Goal: Task Accomplishment & Management: Manage account settings

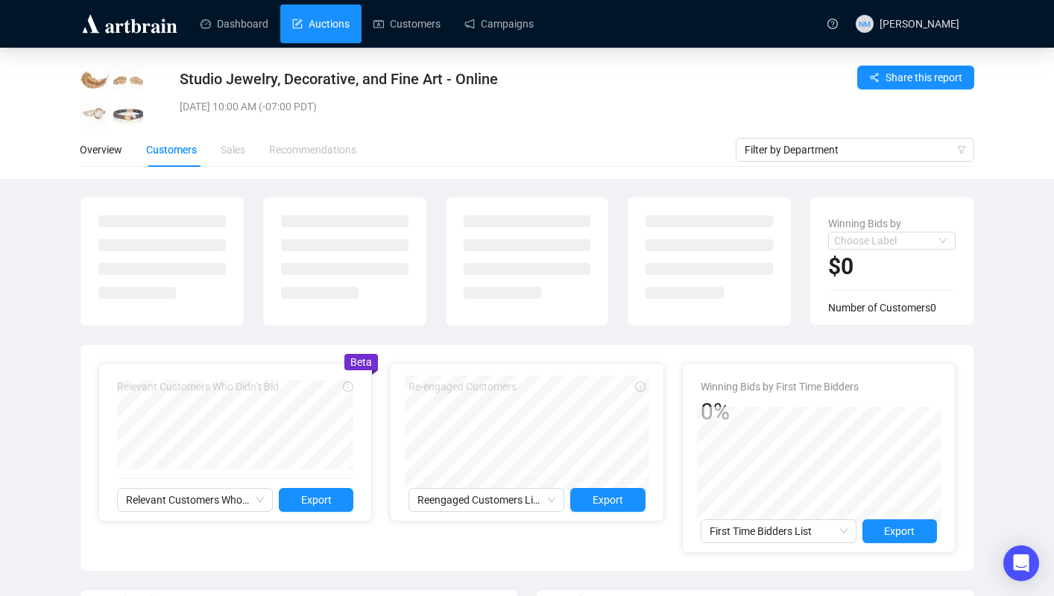
click at [333, 12] on link "Auctions" at bounding box center [320, 23] width 57 height 39
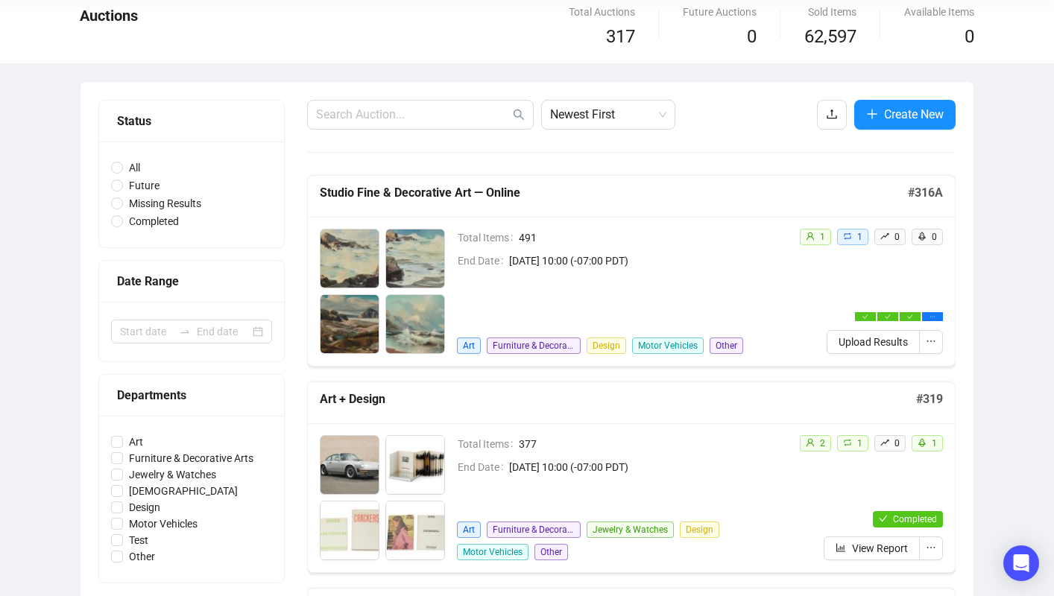
scroll to position [66, 0]
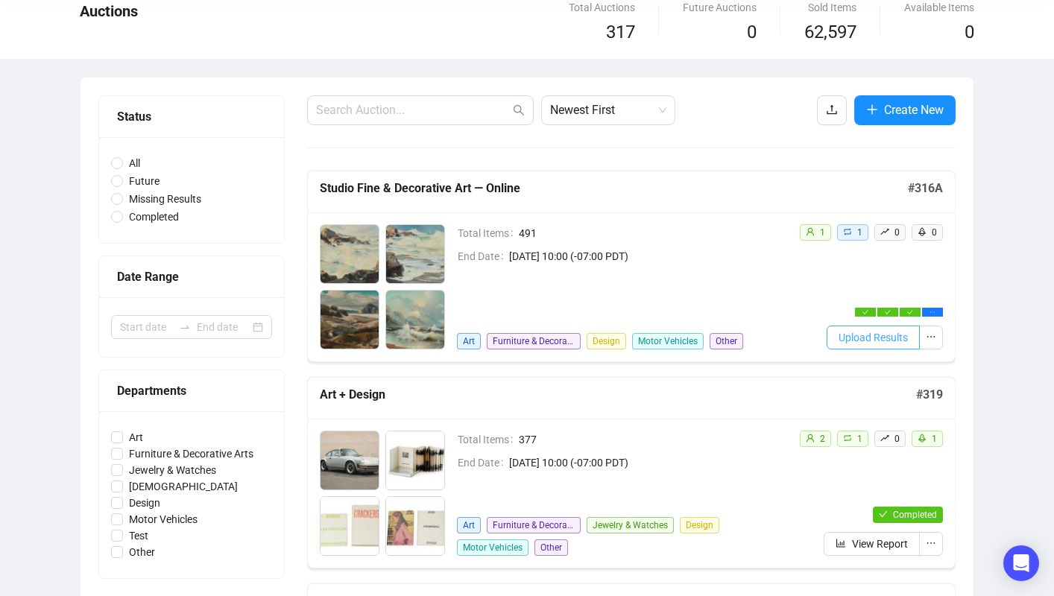
click at [896, 333] on span "Upload Results" at bounding box center [872, 337] width 69 height 16
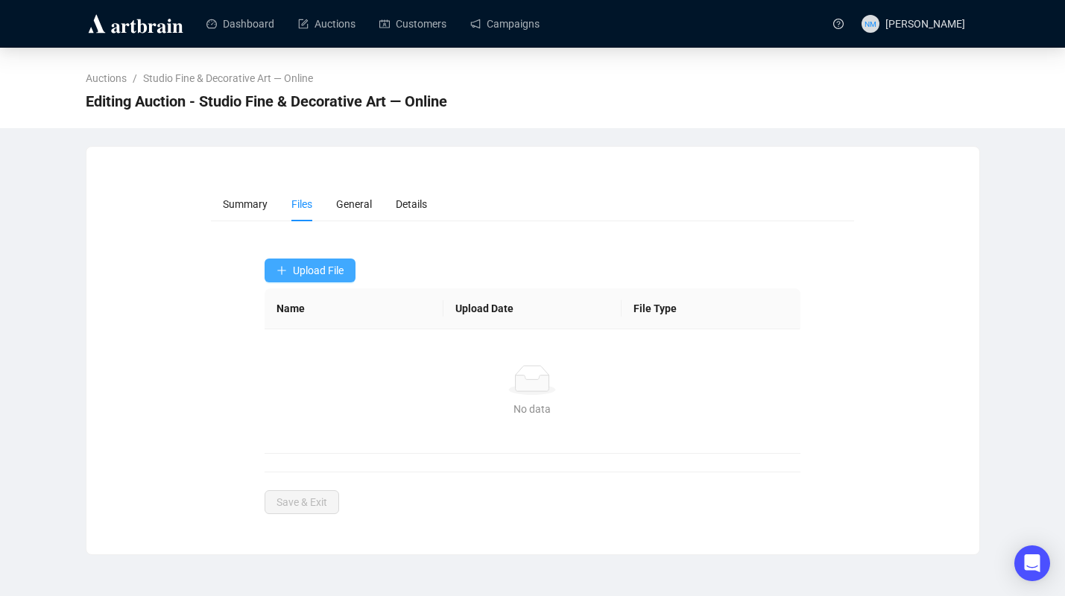
click at [315, 275] on span "Upload File" at bounding box center [318, 271] width 51 height 12
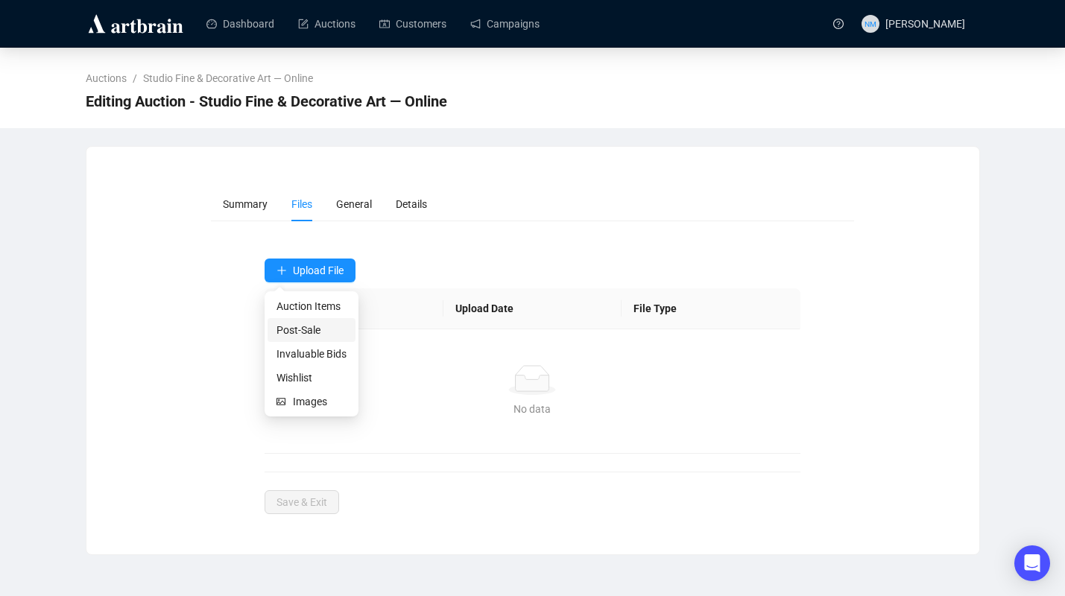
click at [314, 329] on span "Post-Sale" at bounding box center [311, 330] width 70 height 16
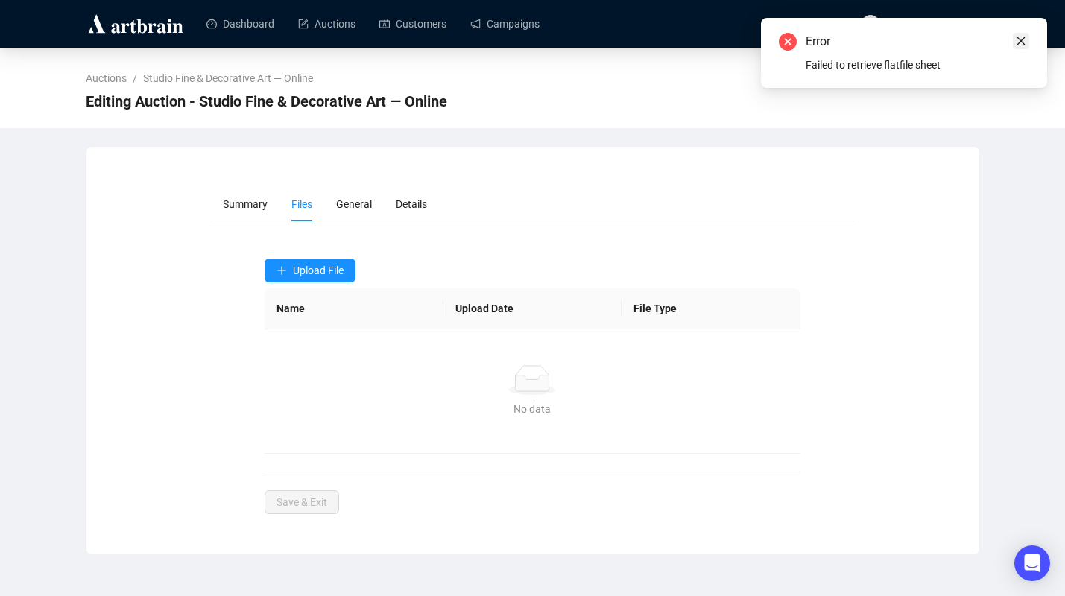
click at [1025, 44] on icon "close" at bounding box center [1021, 41] width 10 height 10
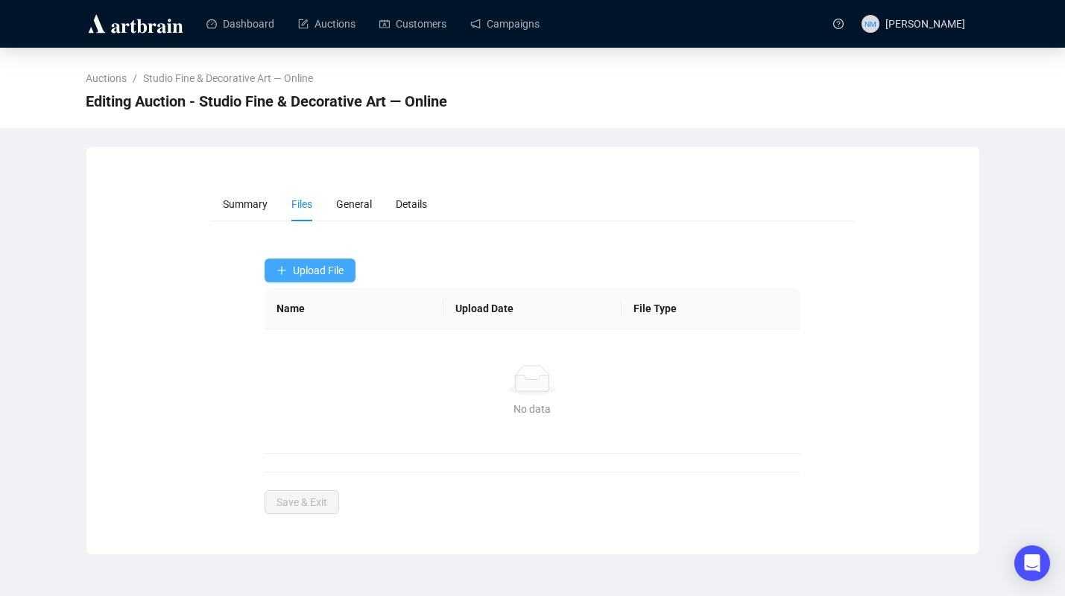
click at [343, 270] on span "Upload File" at bounding box center [318, 271] width 51 height 12
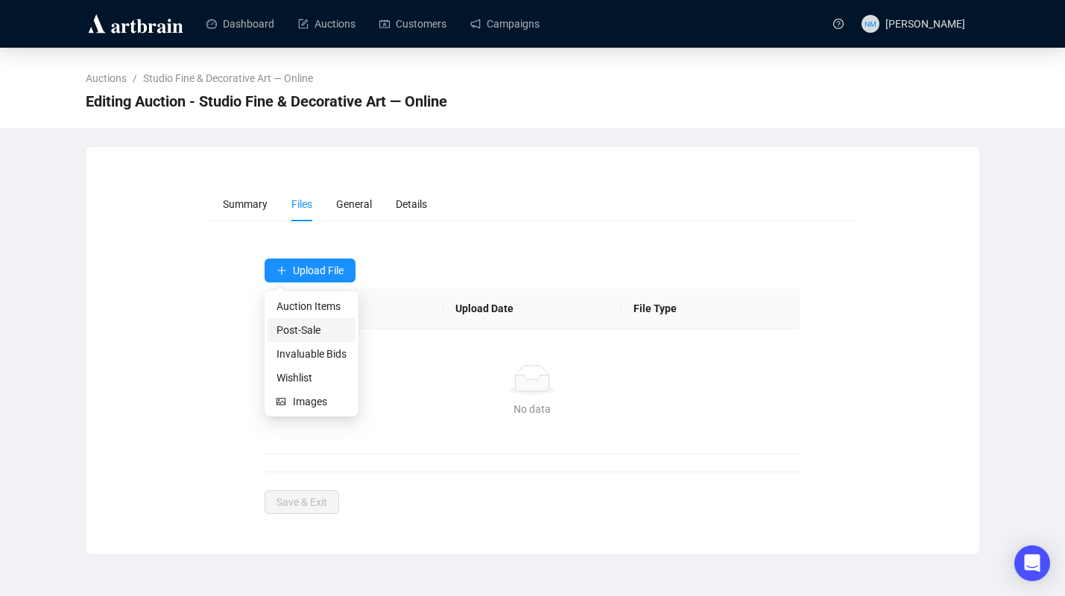
click at [305, 335] on span "Post-Sale" at bounding box center [311, 330] width 70 height 16
click at [316, 273] on span "Upload File" at bounding box center [318, 271] width 51 height 12
click at [303, 332] on span "Post-Sale" at bounding box center [311, 330] width 70 height 16
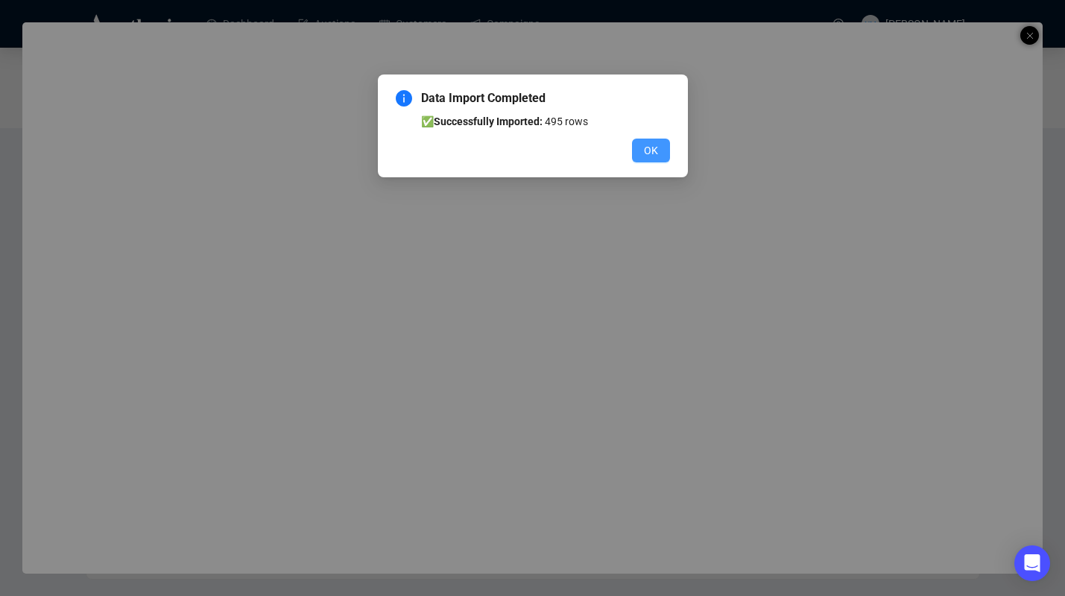
click at [649, 148] on span "OK" at bounding box center [651, 150] width 14 height 16
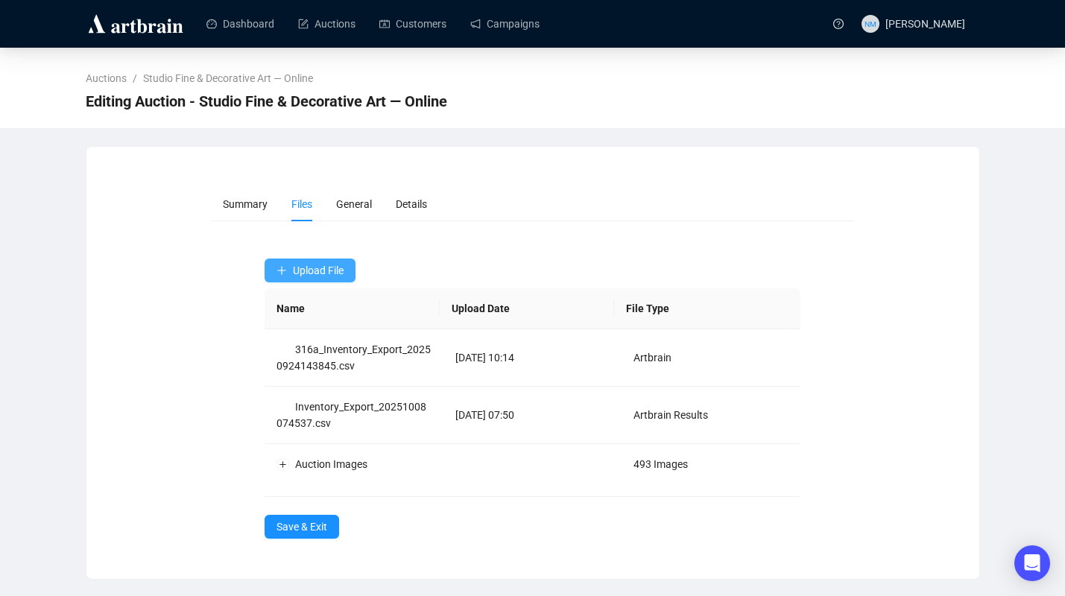
click at [312, 279] on button "Upload File" at bounding box center [310, 271] width 91 height 24
click at [323, 354] on span "Invaluable Bids" at bounding box center [311, 354] width 70 height 16
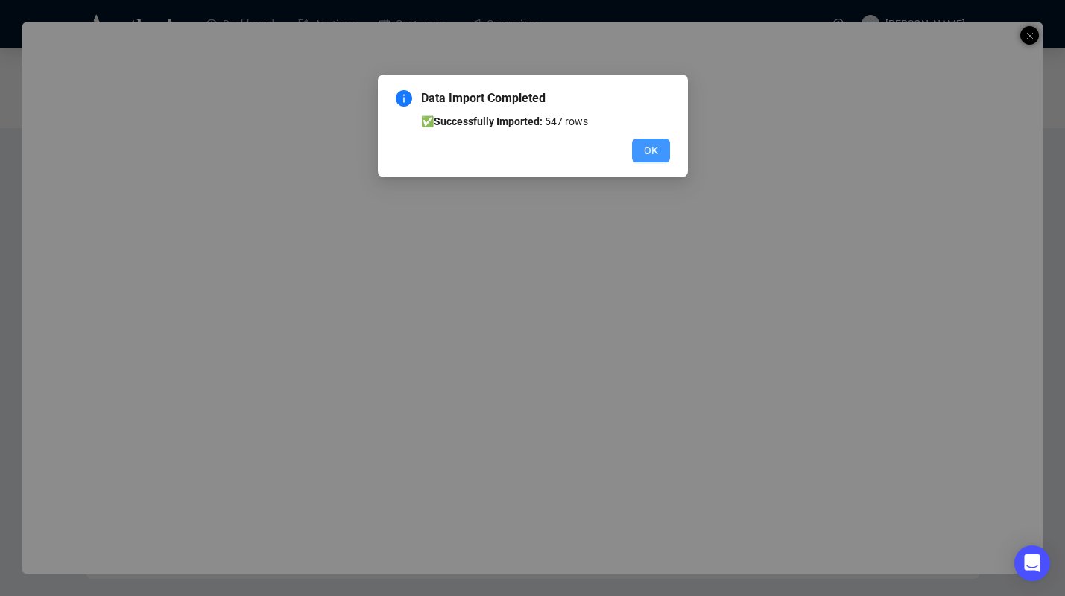
click at [648, 154] on span "OK" at bounding box center [651, 150] width 14 height 16
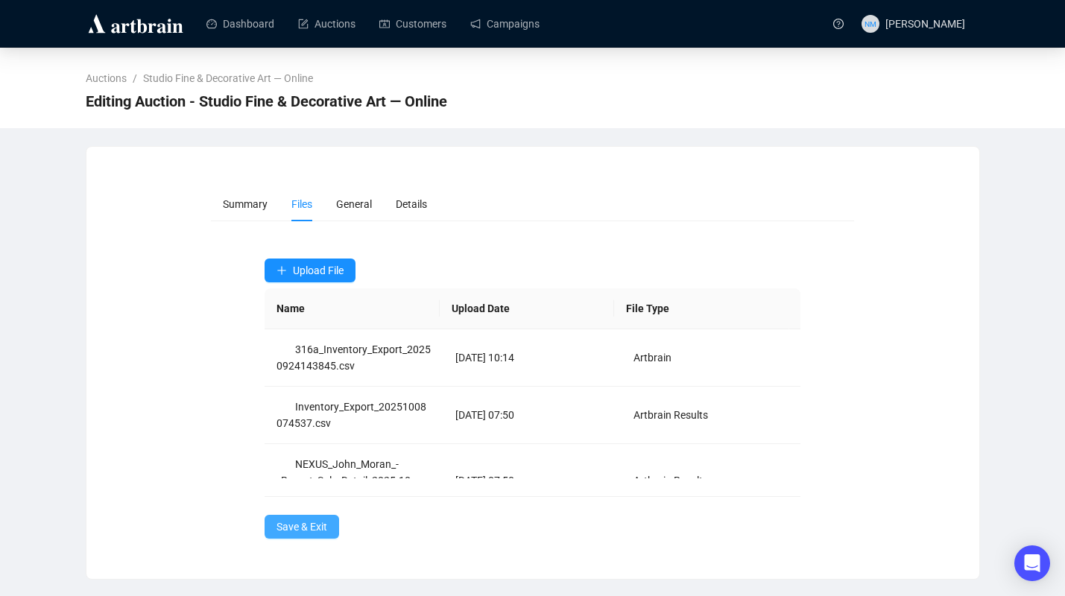
click at [320, 515] on button "Save & Exit" at bounding box center [302, 527] width 75 height 24
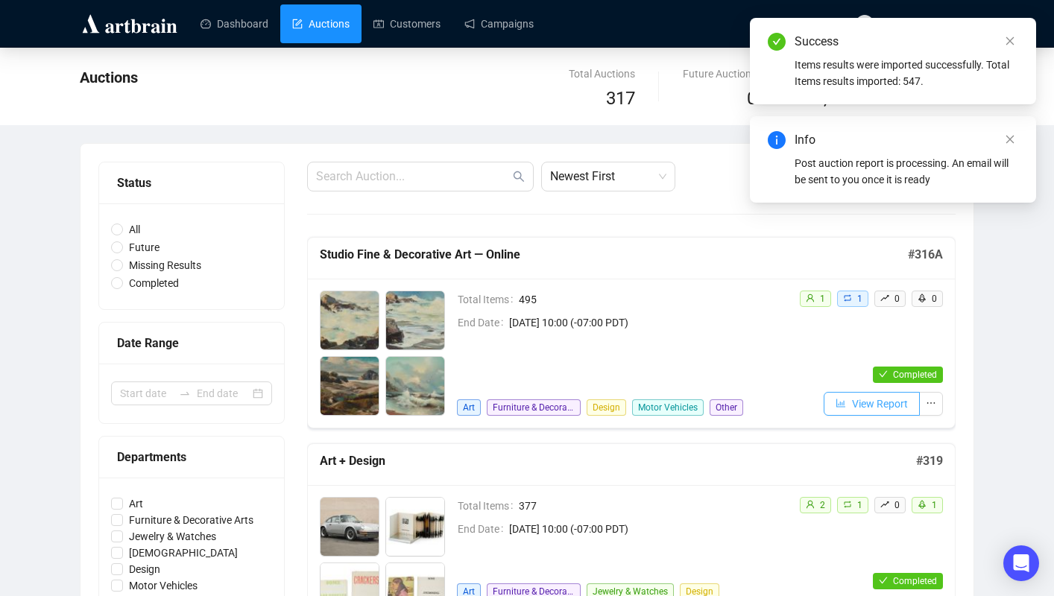
click at [881, 411] on span "View Report" at bounding box center [880, 404] width 56 height 16
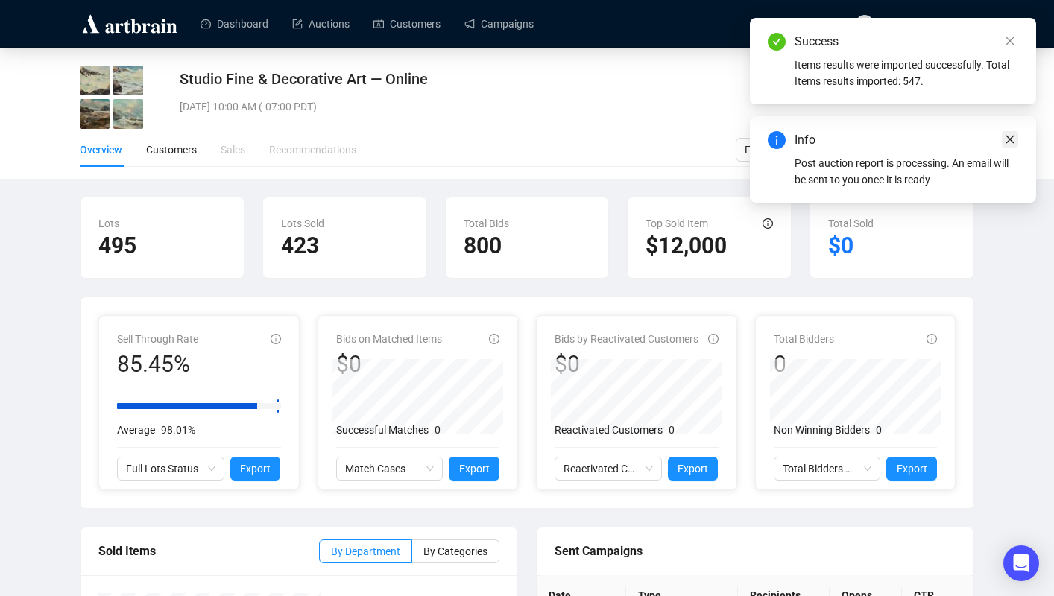
click at [1006, 139] on icon "close" at bounding box center [1009, 139] width 10 height 10
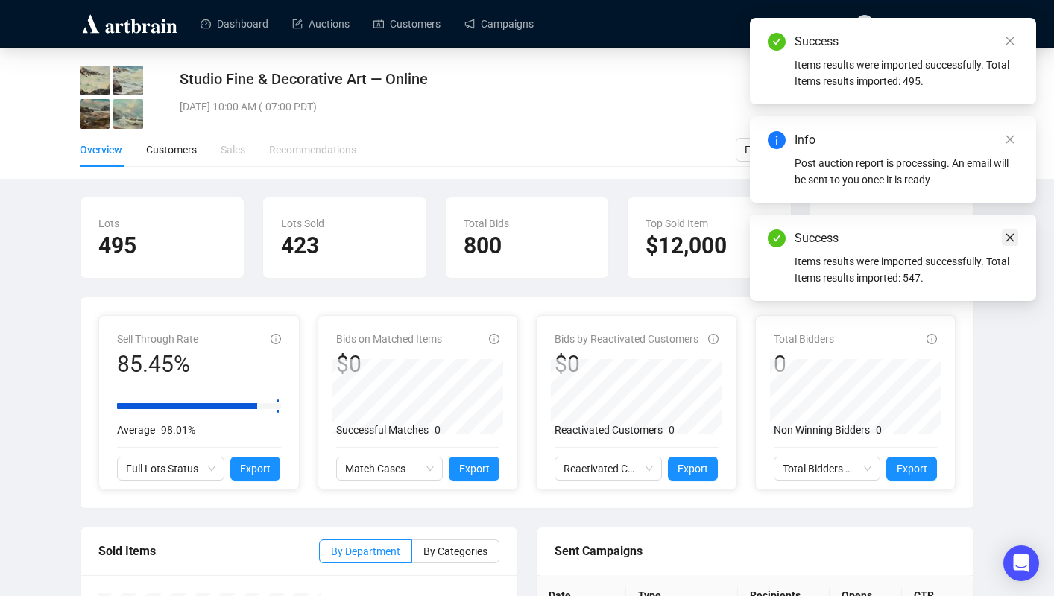
click at [1007, 238] on icon "close" at bounding box center [1009, 237] width 10 height 10
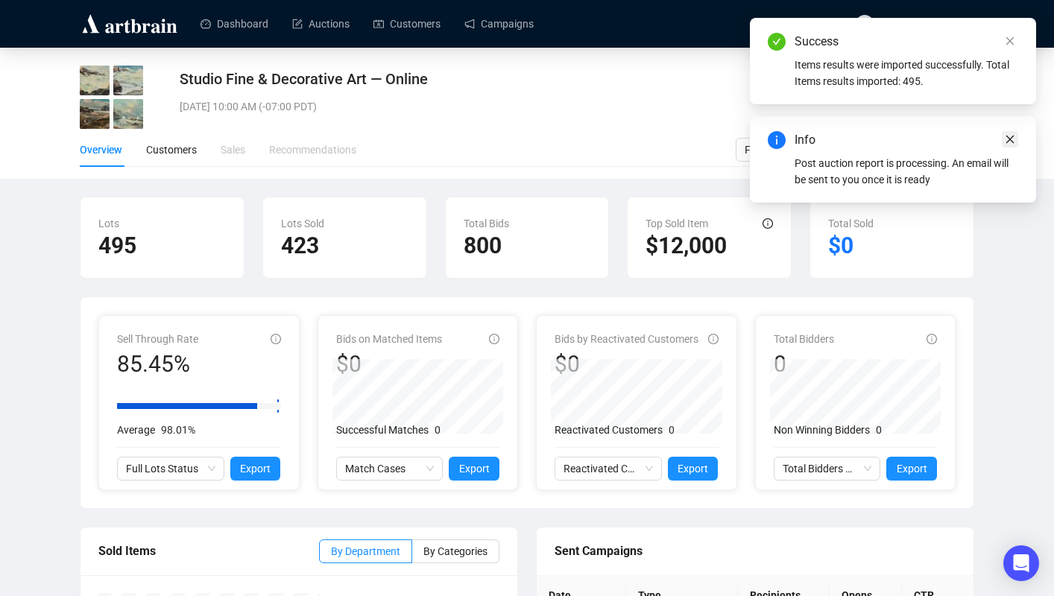
click at [1008, 135] on icon "close" at bounding box center [1009, 139] width 10 height 10
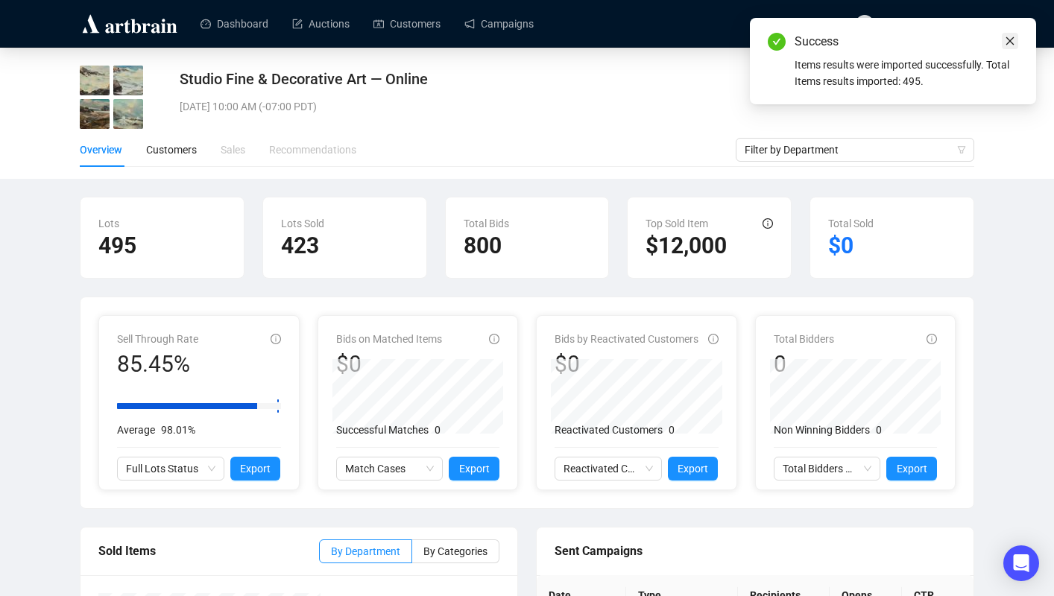
click at [1013, 43] on icon "close" at bounding box center [1009, 41] width 10 height 10
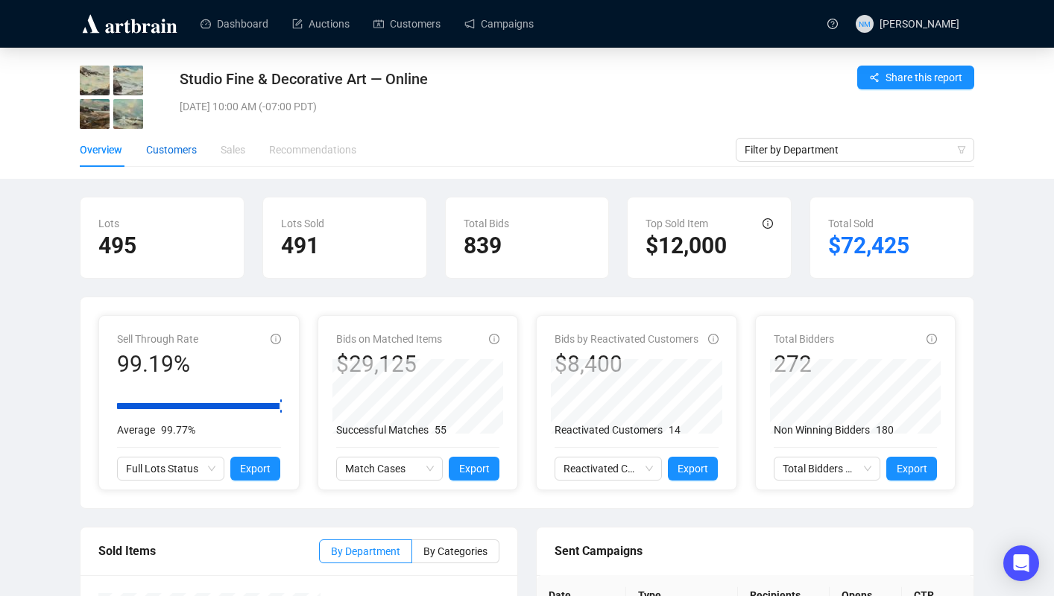
click at [174, 148] on div "Customers" at bounding box center [171, 150] width 51 height 16
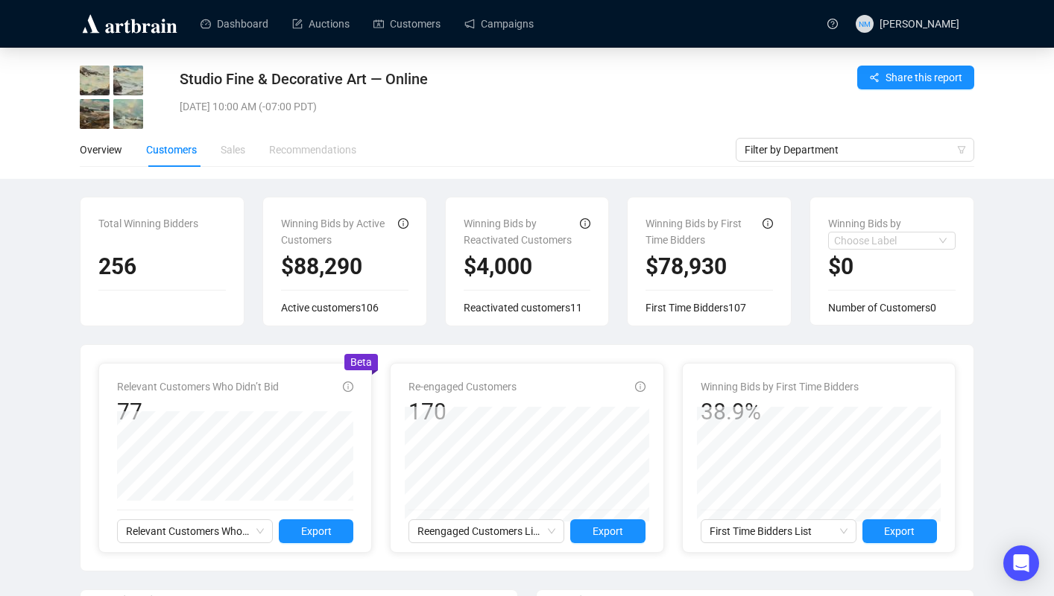
click at [1019, 136] on div "Studio Fine & Decorative Art — Online Tue, Oct 7, 2025 10:00 AM (-07:00 PDT) Sh…" at bounding box center [527, 113] width 1054 height 131
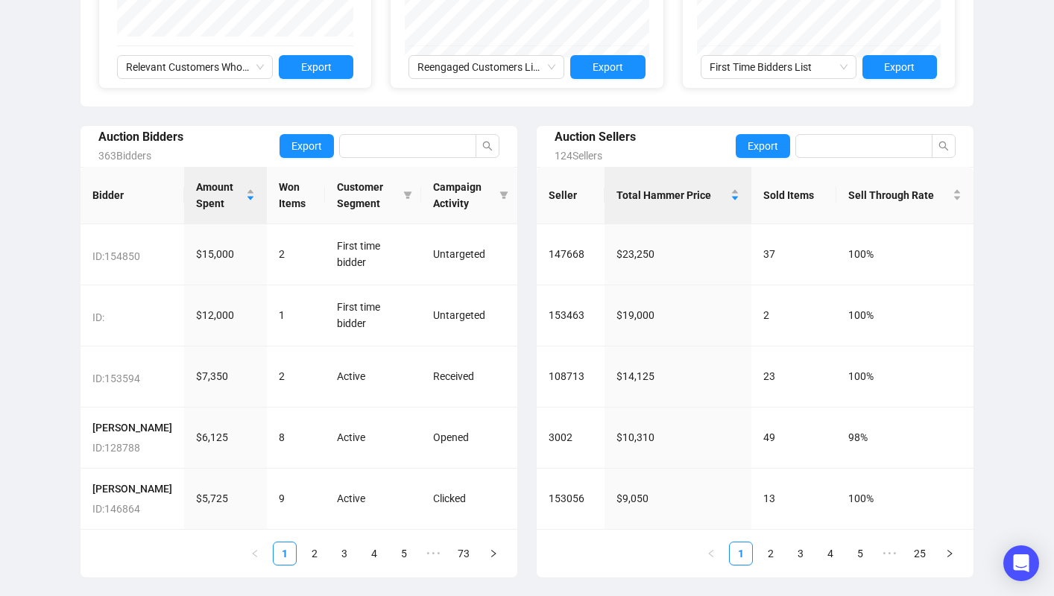
scroll to position [496, 0]
click at [316, 555] on link "2" at bounding box center [314, 553] width 22 height 22
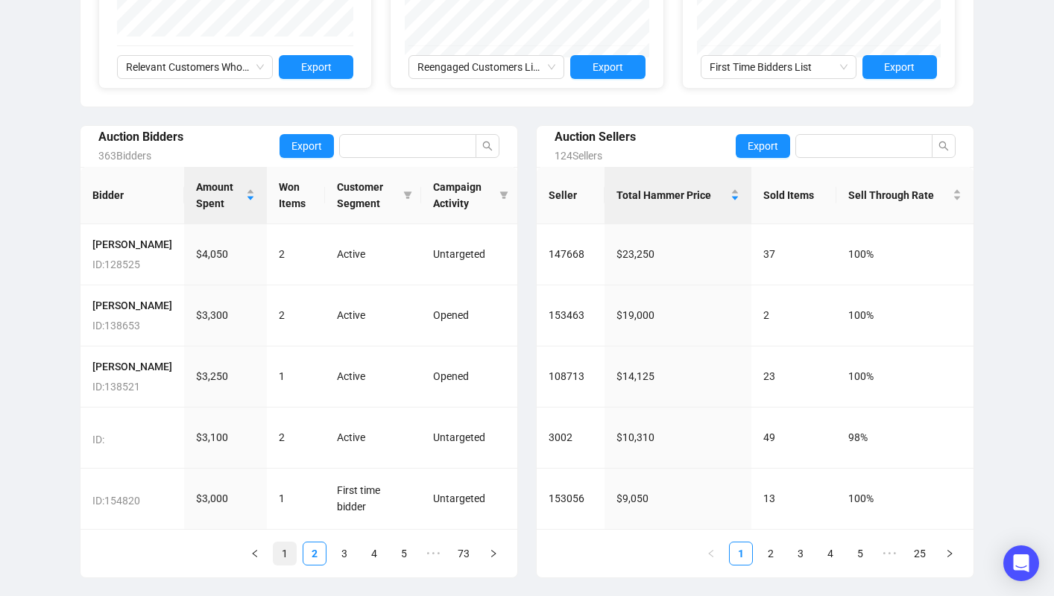
click at [285, 552] on link "1" at bounding box center [284, 553] width 22 height 22
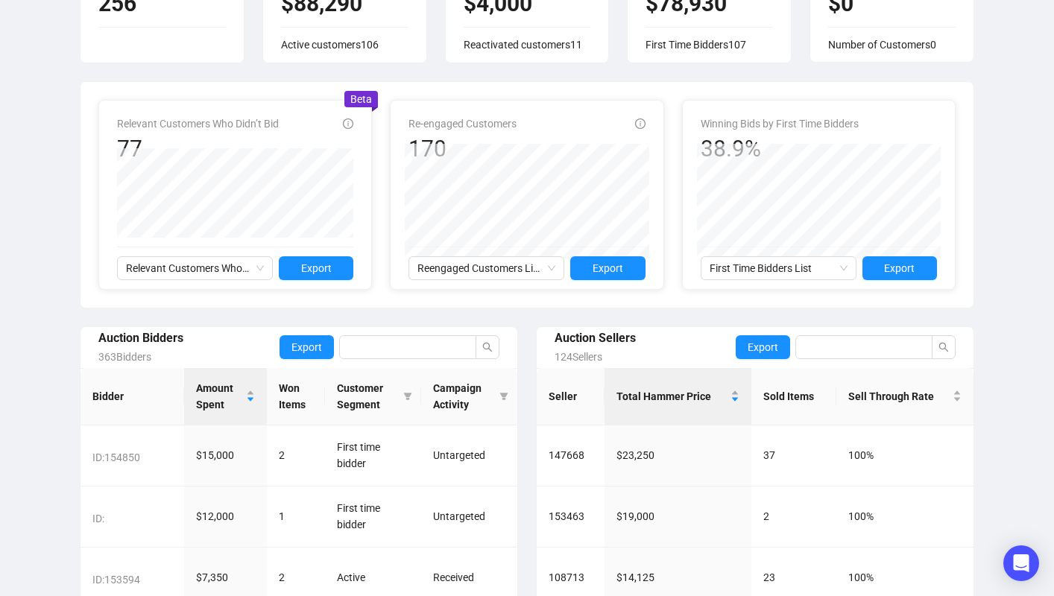
scroll to position [496, 0]
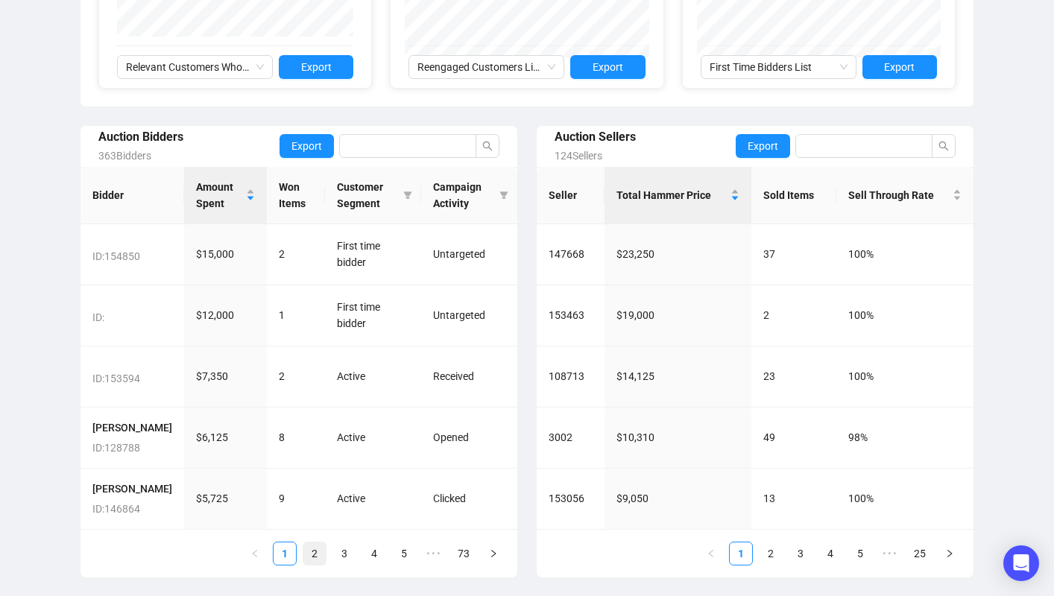
click at [315, 554] on link "2" at bounding box center [314, 553] width 22 height 22
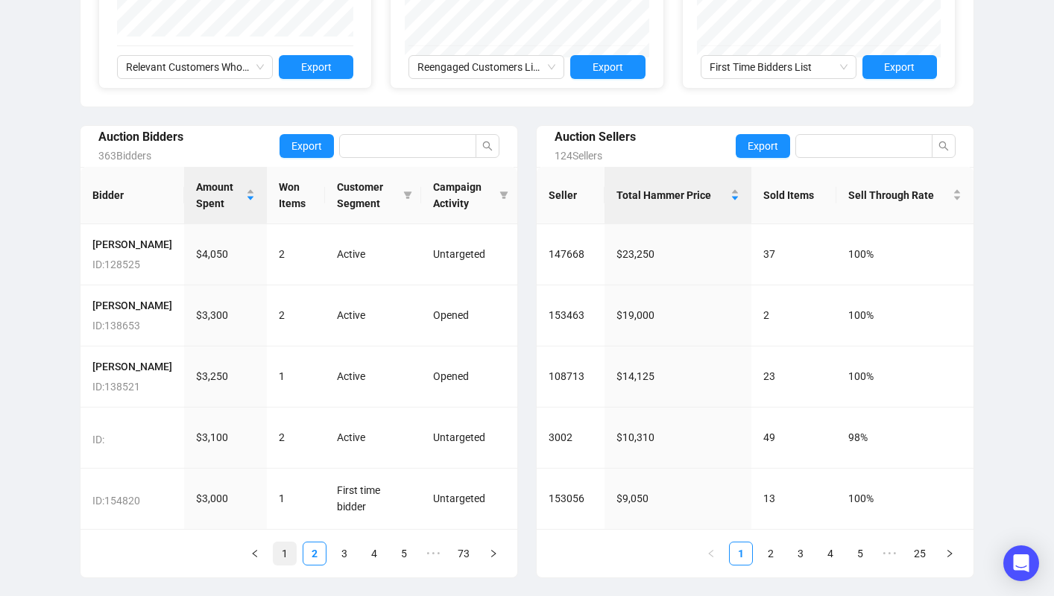
click at [283, 554] on link "1" at bounding box center [284, 553] width 22 height 22
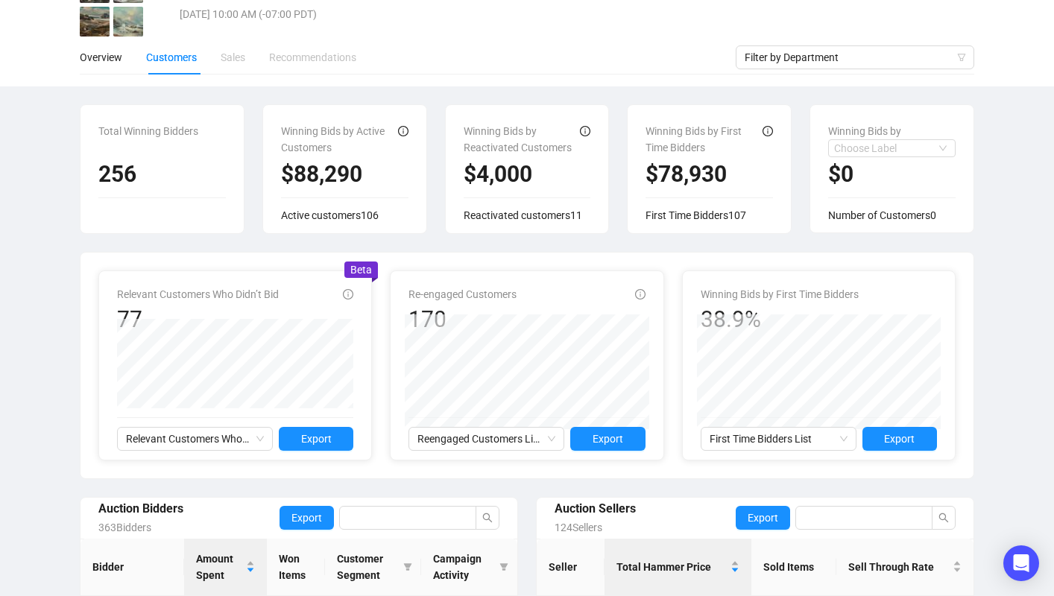
scroll to position [0, 0]
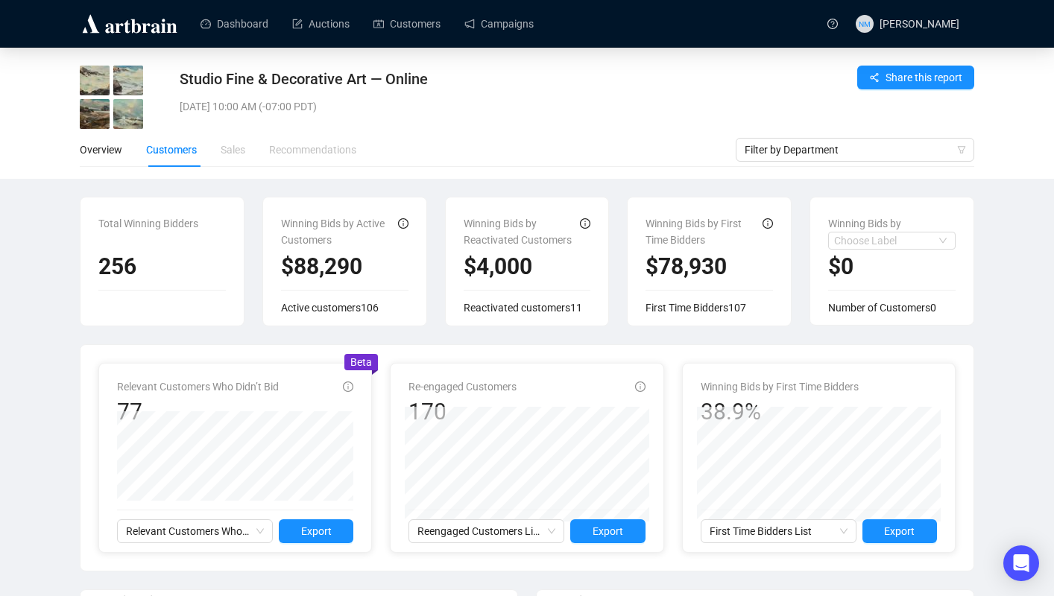
click at [1035, 120] on div "Studio Fine & Decorative Art — Online Tue, Oct 7, 2025 10:00 AM (-07:00 PDT) Sh…" at bounding box center [527, 113] width 1054 height 131
